Goal: Transaction & Acquisition: Book appointment/travel/reservation

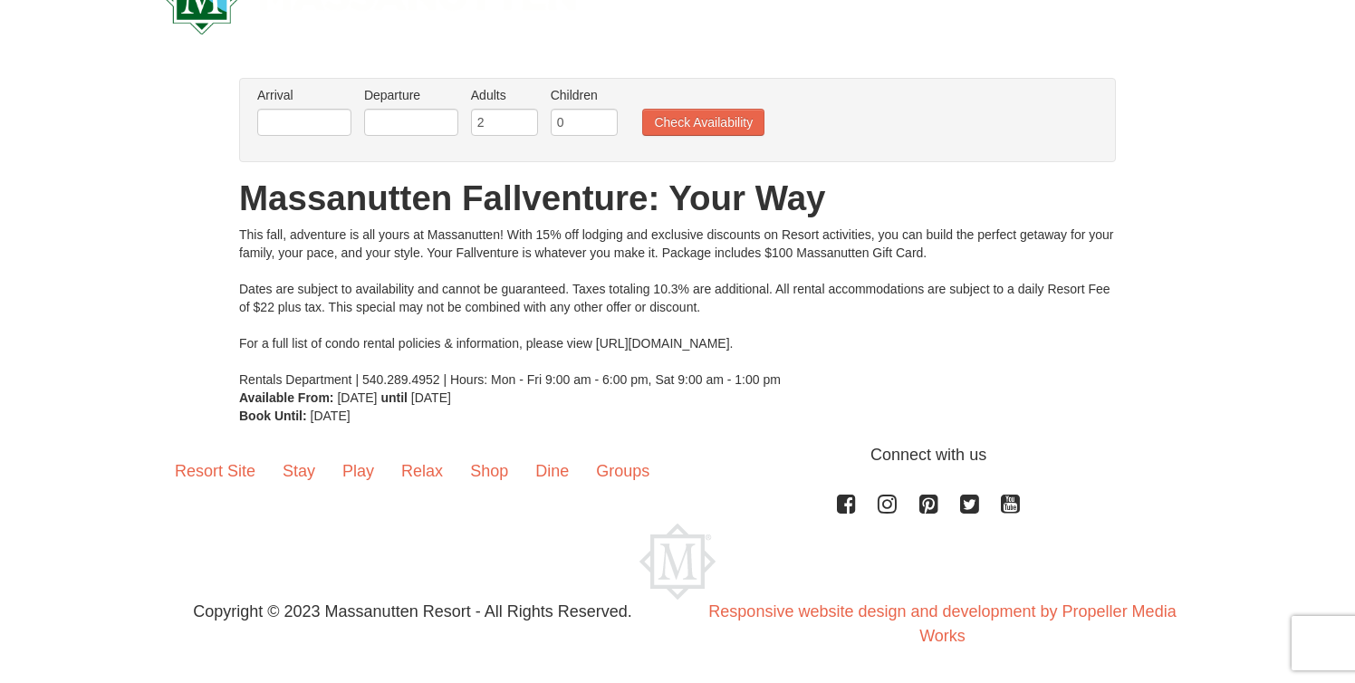
scroll to position [71, 0]
click at [295, 115] on input "text" at bounding box center [304, 122] width 94 height 27
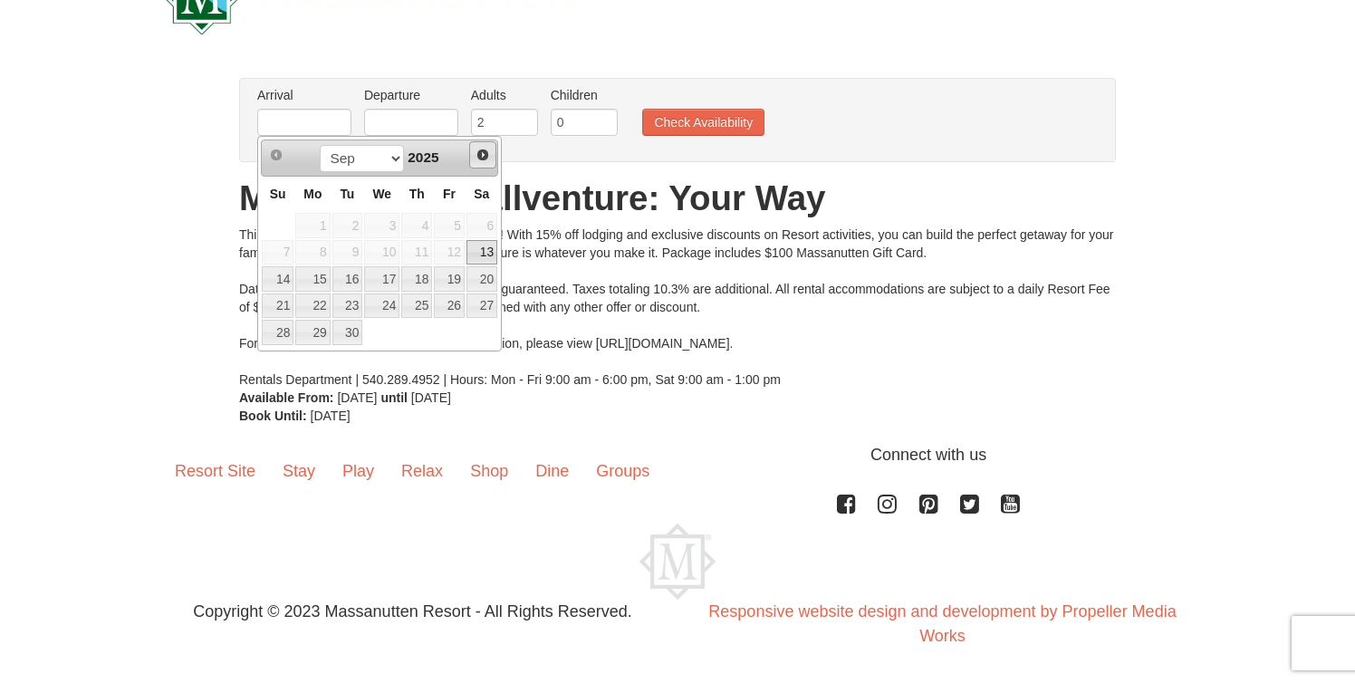
click at [484, 154] on span "Next" at bounding box center [482, 155] width 14 height 14
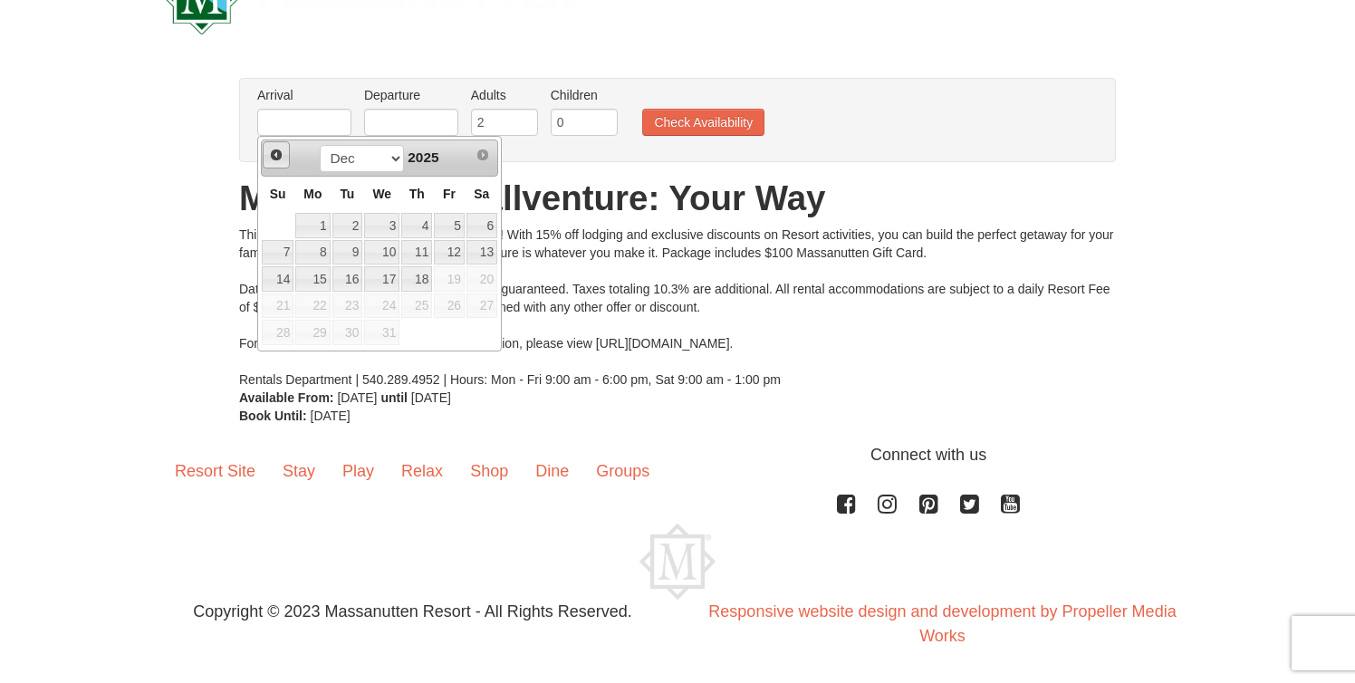
click at [277, 150] on span "Prev" at bounding box center [276, 155] width 14 height 14
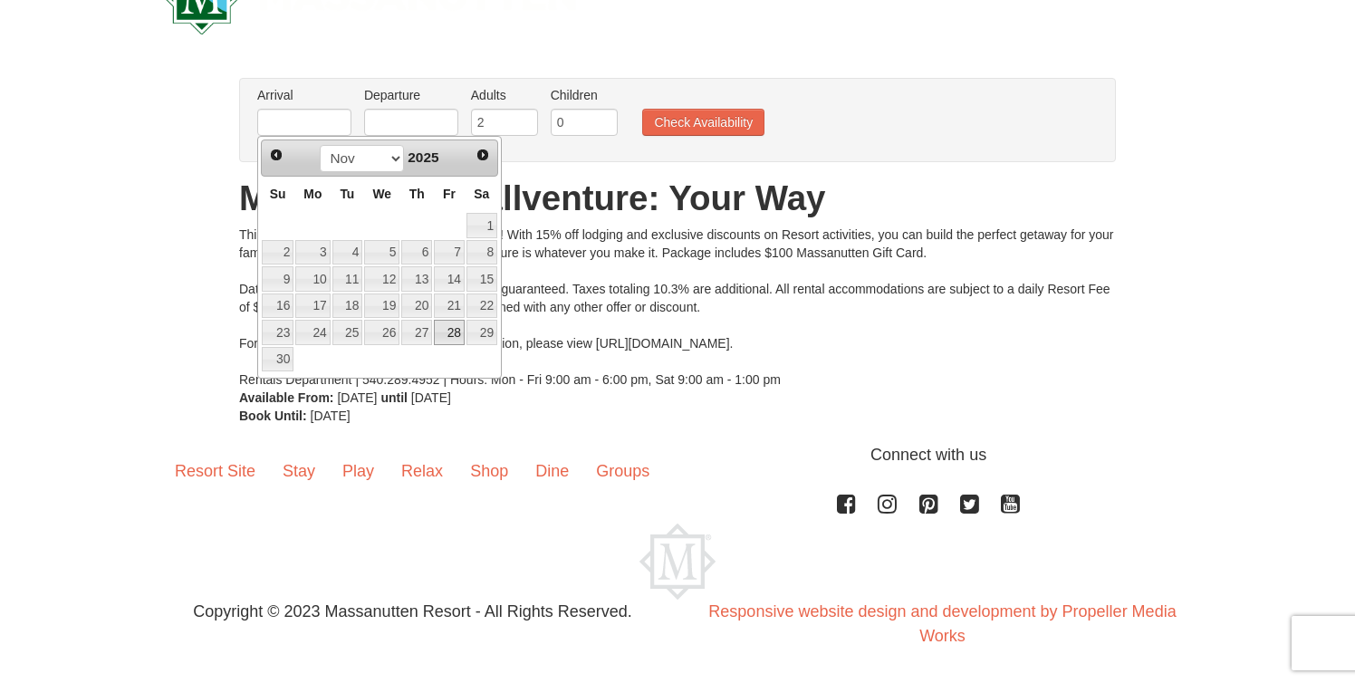
click at [448, 331] on link "28" at bounding box center [449, 332] width 31 height 25
type input "[DATE]"
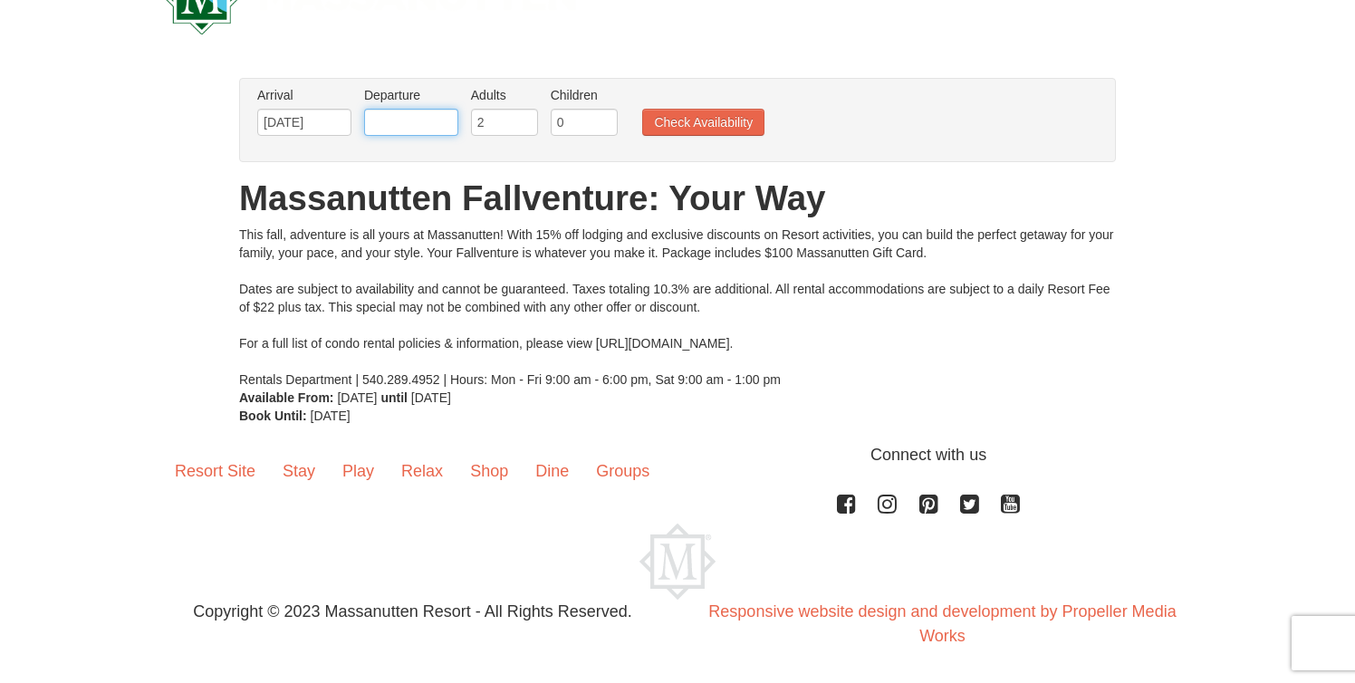
click at [438, 120] on input "text" at bounding box center [411, 122] width 94 height 27
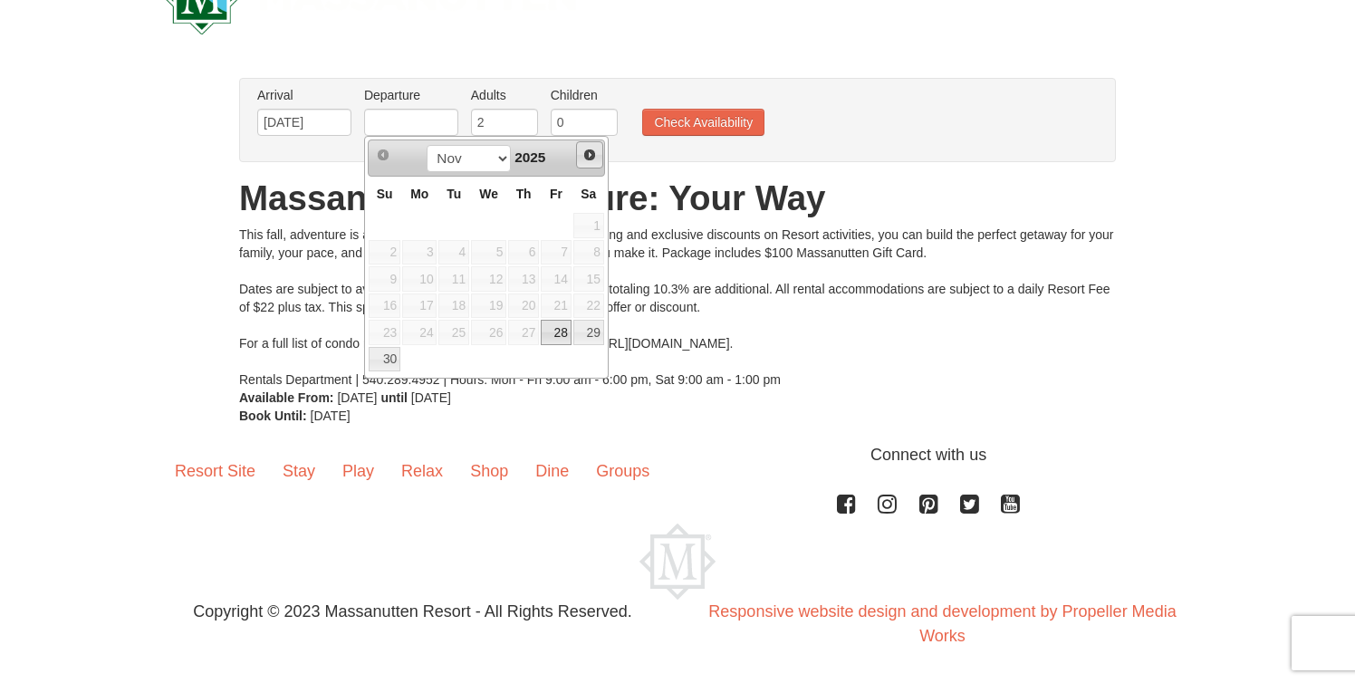
click at [591, 151] on span "Next" at bounding box center [589, 155] width 14 height 14
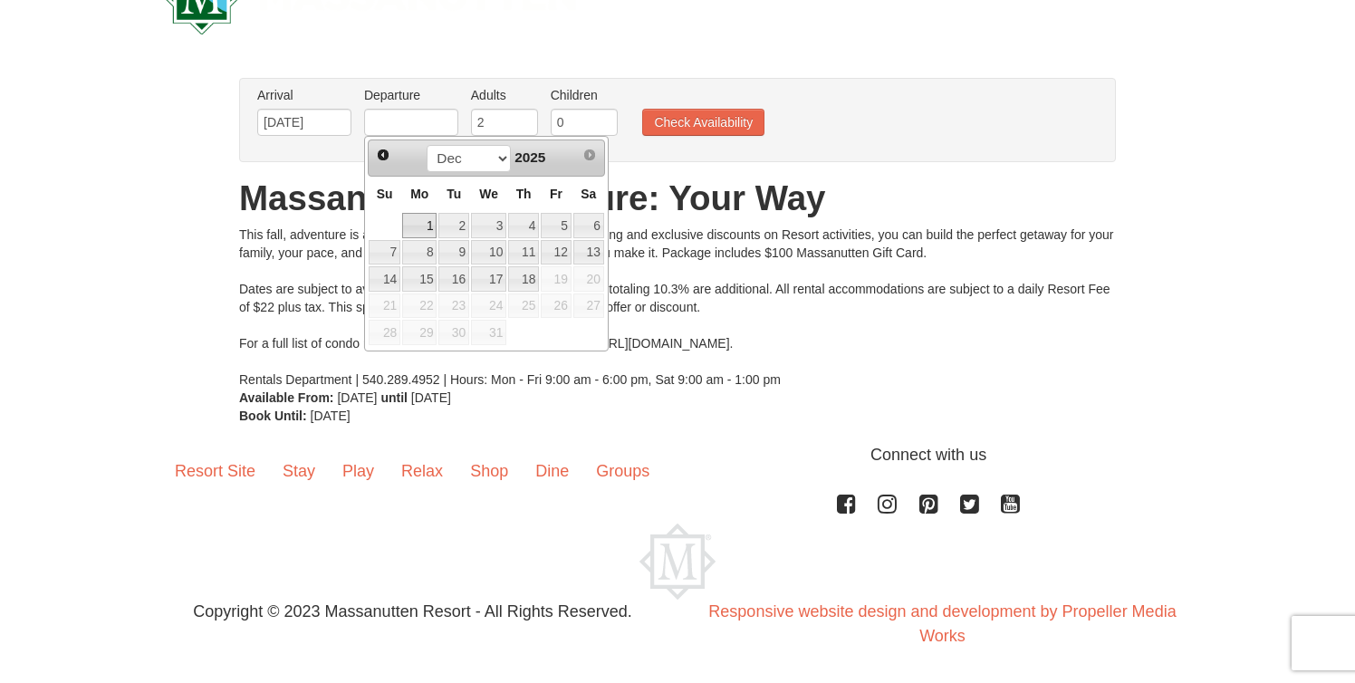
click at [431, 223] on link "1" at bounding box center [419, 225] width 34 height 25
type input "[DATE]"
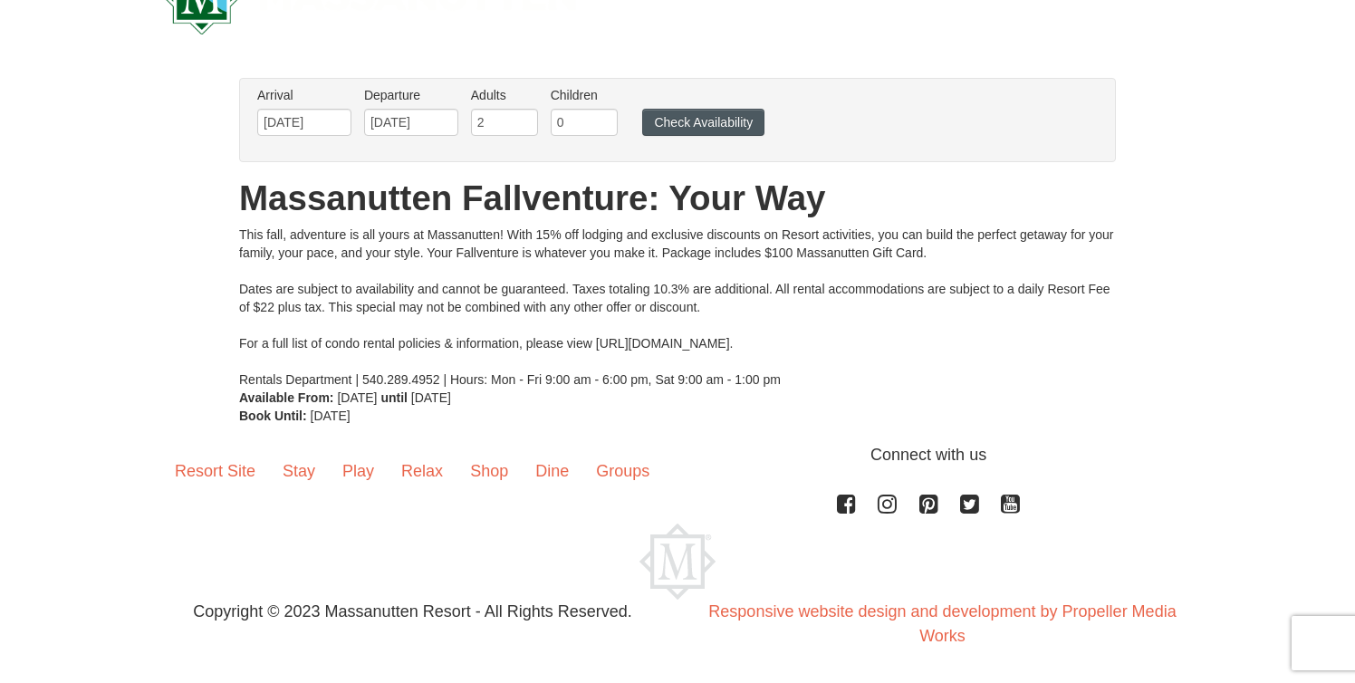
click at [709, 114] on button "Check Availability" at bounding box center [703, 122] width 122 height 27
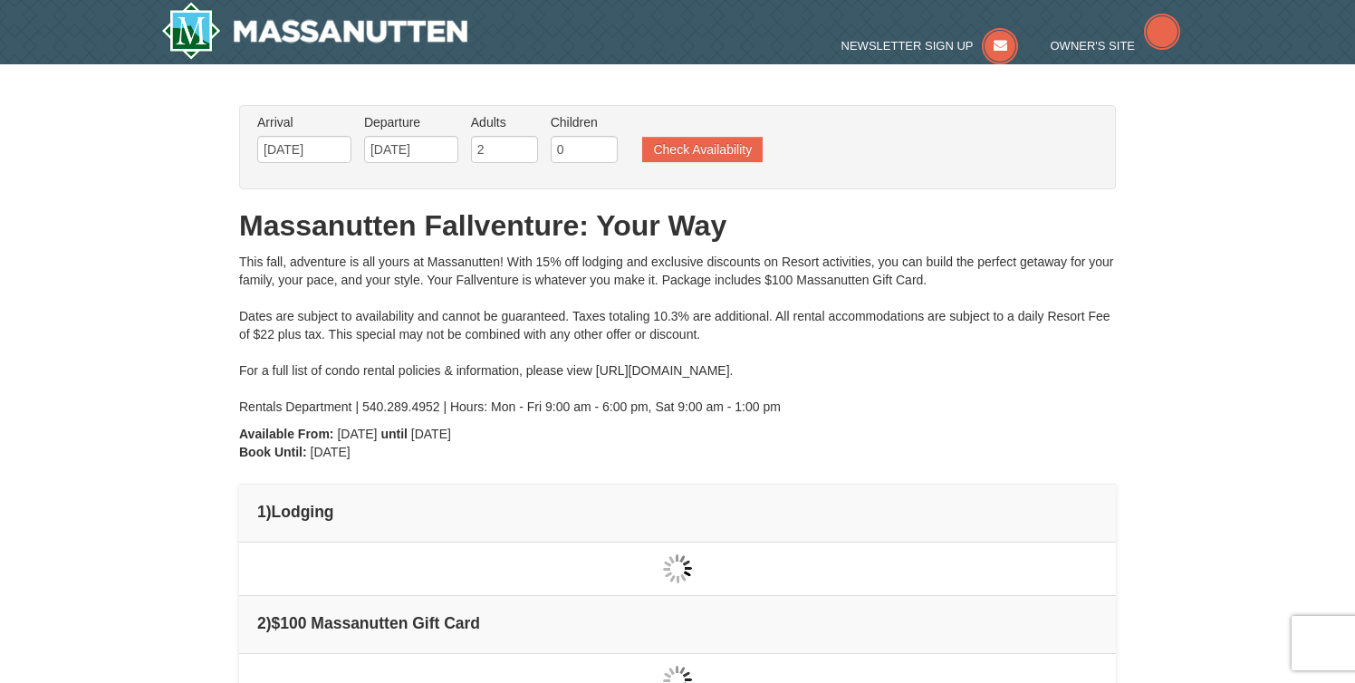
type input "[DATE]"
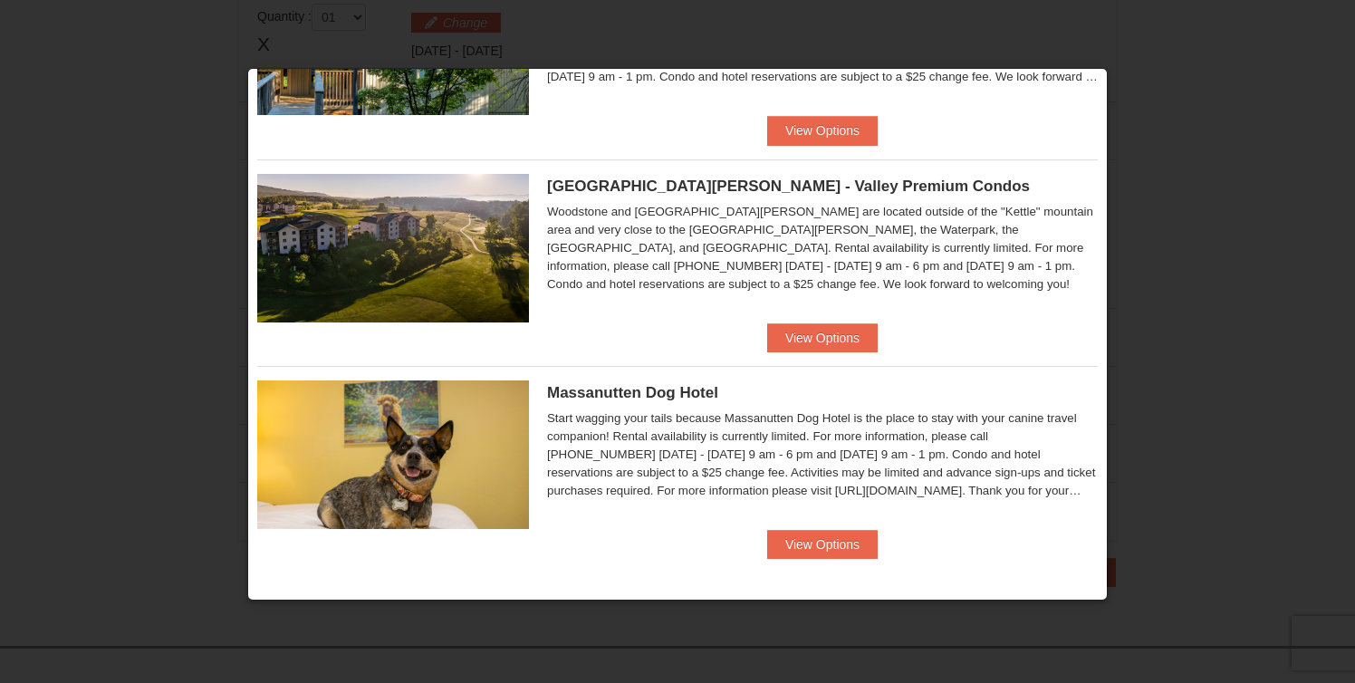
scroll to position [575, 0]
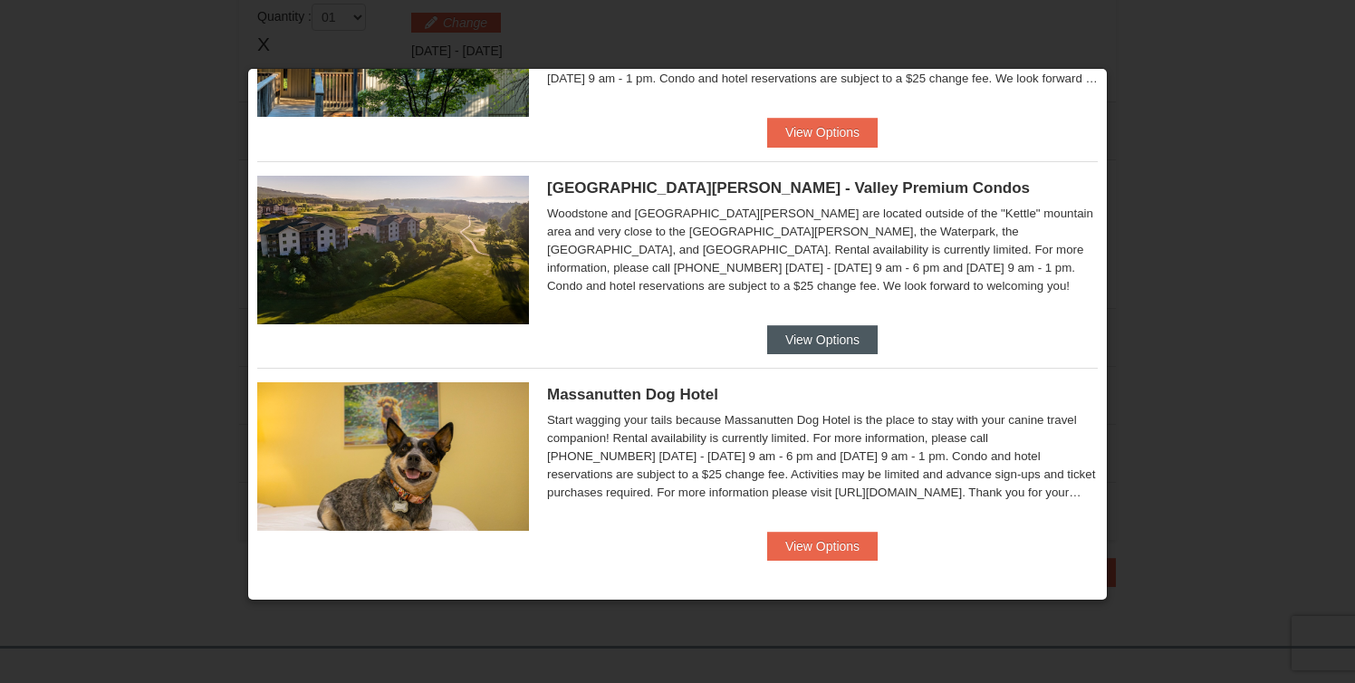
click at [805, 339] on button "View Options" at bounding box center [822, 339] width 110 height 29
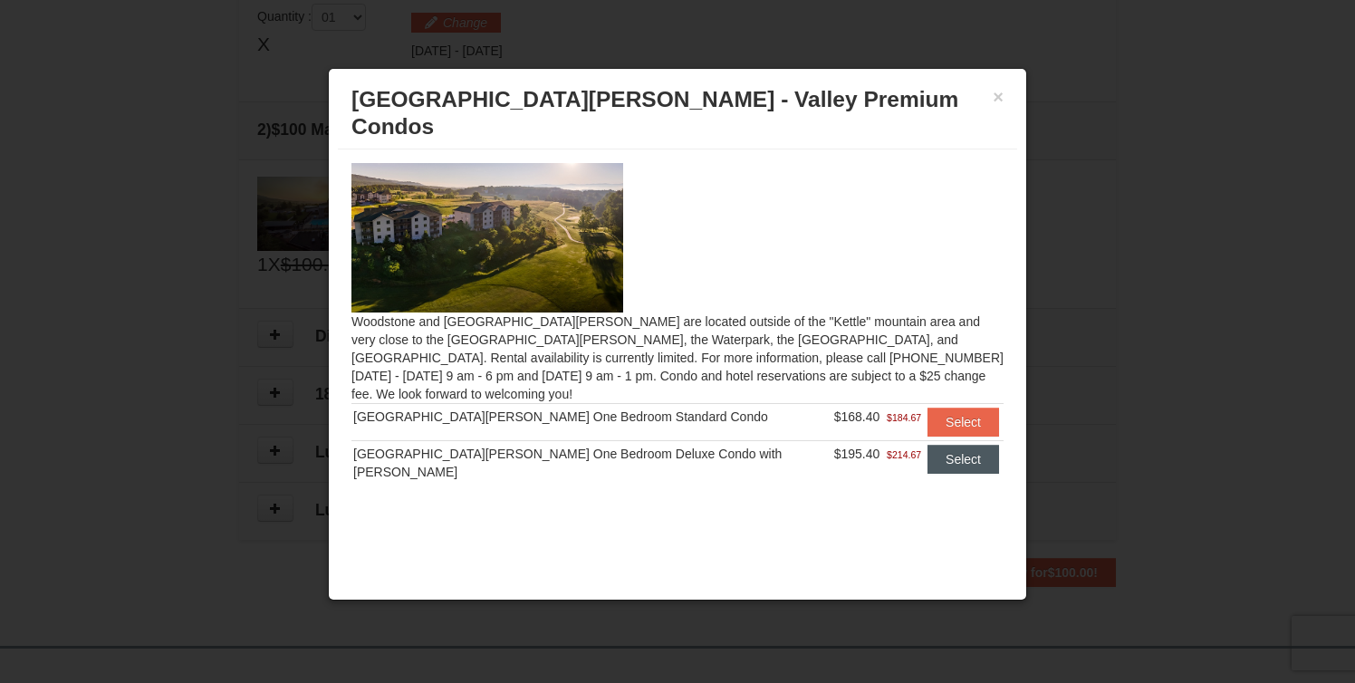
click at [934, 445] on button "Select" at bounding box center [963, 459] width 72 height 29
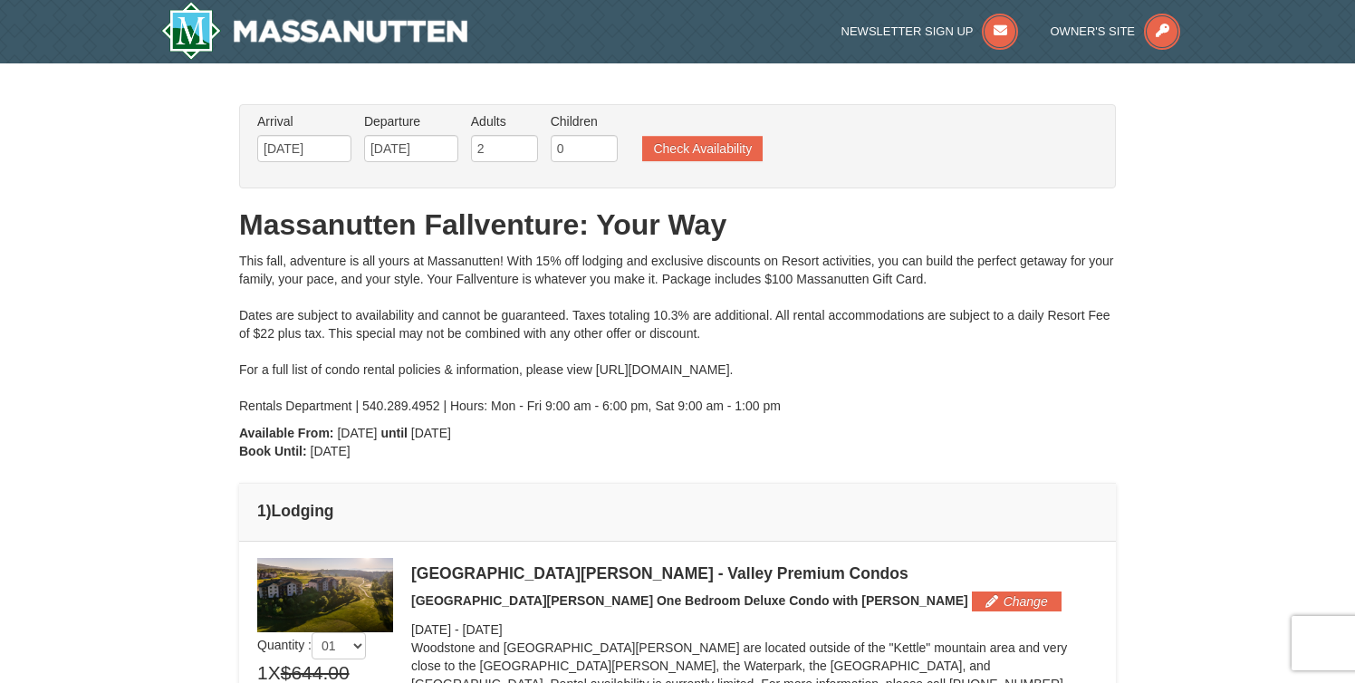
scroll to position [0, 0]
